Goal: Find specific page/section: Find specific page/section

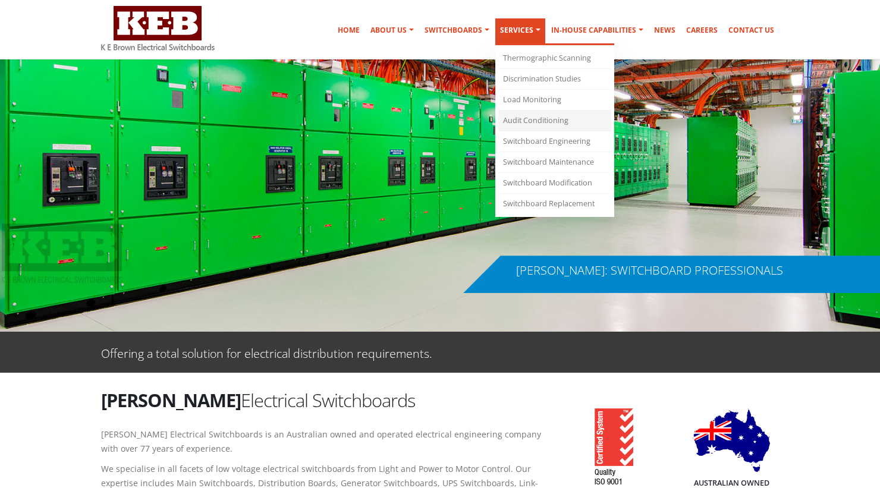
scroll to position [119, 0]
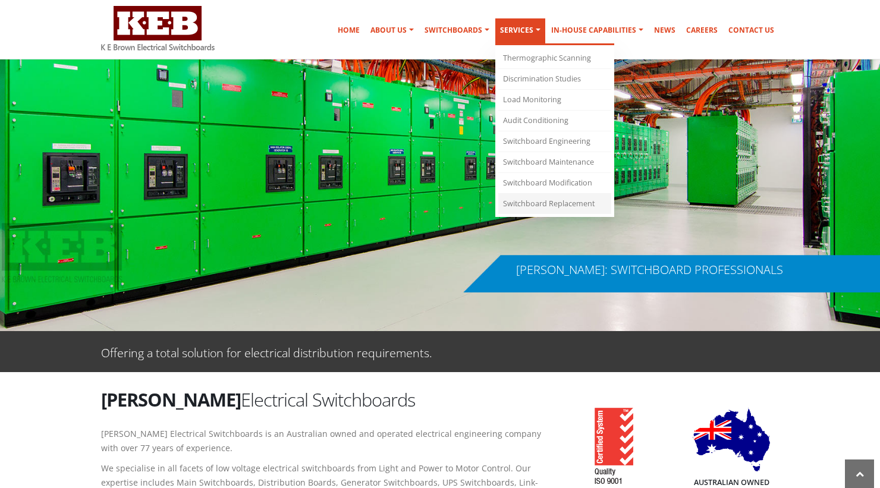
click at [544, 205] on link "Switchboard Replacement" at bounding box center [555, 204] width 113 height 20
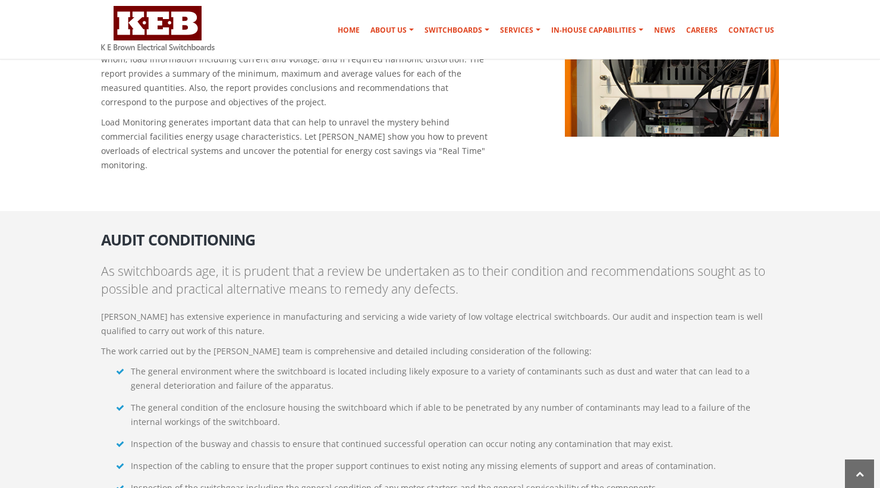
scroll to position [1223, 0]
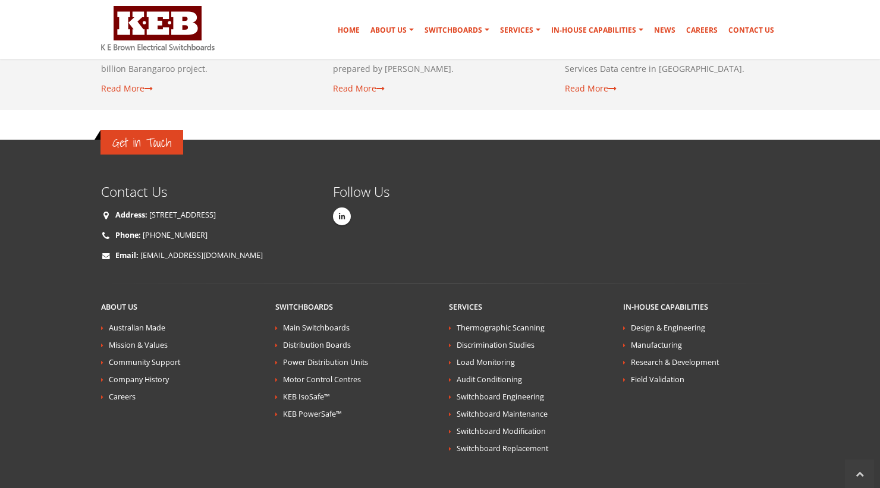
scroll to position [2106, 0]
